Goal: Information Seeking & Learning: Learn about a topic

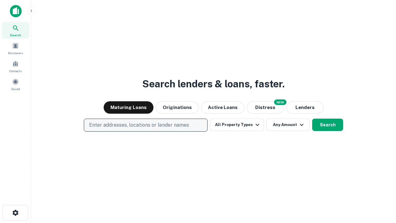
click at [145, 125] on p "Enter addresses, locations or lender names" at bounding box center [139, 124] width 100 height 7
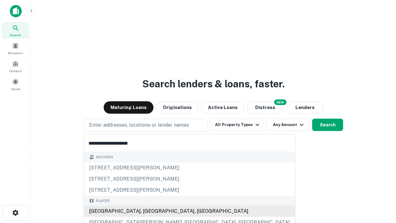
click at [148, 211] on div "[GEOGRAPHIC_DATA], [GEOGRAPHIC_DATA], [GEOGRAPHIC_DATA]" at bounding box center [189, 211] width 211 height 11
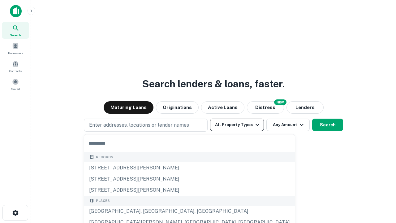
click at [237, 125] on button "All Property Types" at bounding box center [237, 125] width 54 height 12
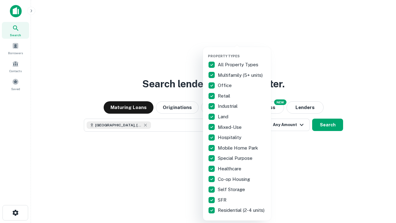
click at [242, 52] on button "button" at bounding box center [242, 52] width 68 height 0
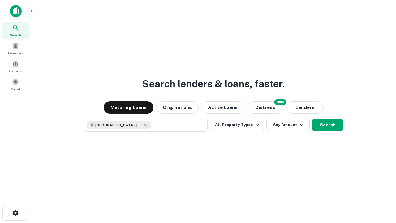
scroll to position [10, 0]
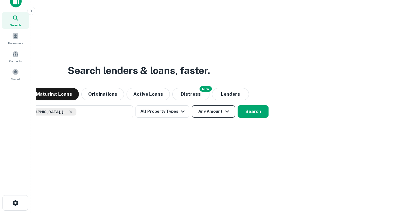
click at [192, 105] on button "Any Amount" at bounding box center [213, 111] width 43 height 12
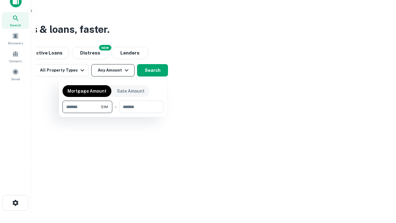
type input "*******"
click at [113, 113] on button "button" at bounding box center [113, 113] width 101 height 0
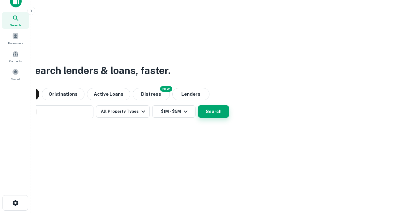
click at [198, 105] on button "Search" at bounding box center [213, 111] width 31 height 12
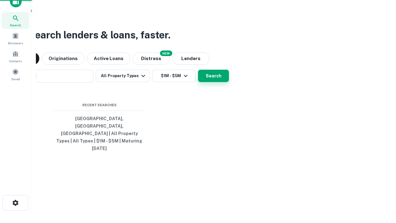
scroll to position [16, 175]
